Goal: Information Seeking & Learning: Find specific fact

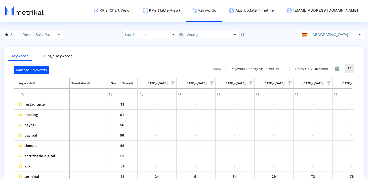
scroll to position [0, 253]
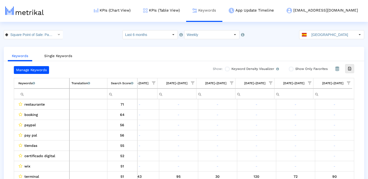
click at [223, 8] on link "Keywords" at bounding box center [204, 10] width 36 height 21
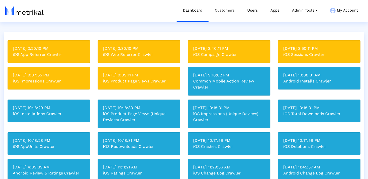
click at [215, 11] on link "Customers" at bounding box center [225, 10] width 32 height 21
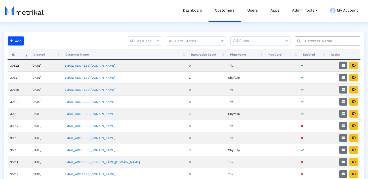
click at [318, 41] on input "text" at bounding box center [328, 41] width 59 height 5
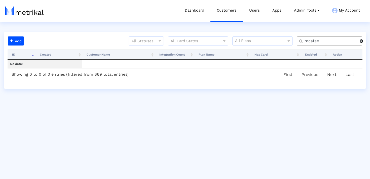
click at [318, 41] on input "mcafee" at bounding box center [330, 41] width 59 height 5
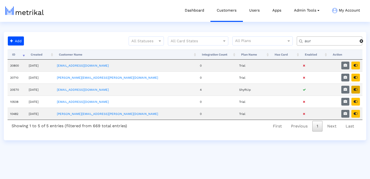
type input "aur"
click at [356, 90] on icon "button" at bounding box center [356, 90] width 4 height 4
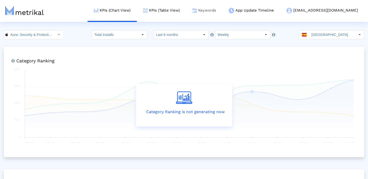
click at [223, 11] on link "Keywords" at bounding box center [204, 10] width 36 height 21
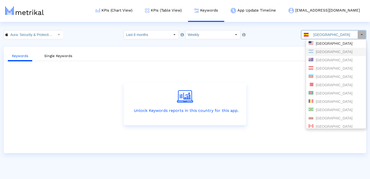
click at [323, 46] on div "United States" at bounding box center [336, 43] width 55 height 5
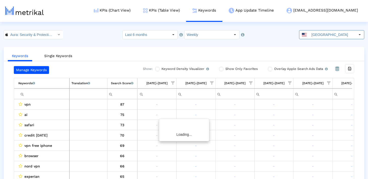
scroll to position [0, 760]
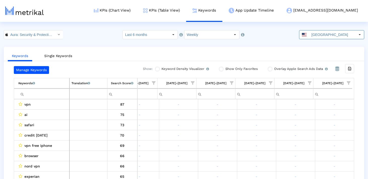
click at [52, 91] on input "Filter cell" at bounding box center [43, 94] width 51 height 8
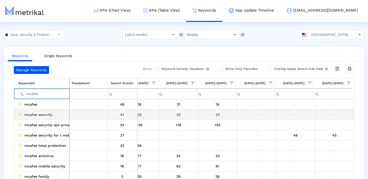
type input "mcafee"
drag, startPoint x: 54, startPoint y: 115, endPoint x: 34, endPoint y: 115, distance: 20.6
click at [34, 115] on div "mcafee security" at bounding box center [42, 115] width 49 height 7
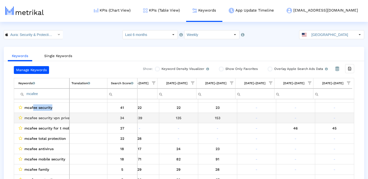
scroll to position [0, 0]
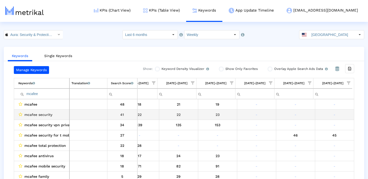
click at [43, 116] on span "mcafee security" at bounding box center [38, 115] width 28 height 7
copy span "mcafee security"
